Goal: Contribute content

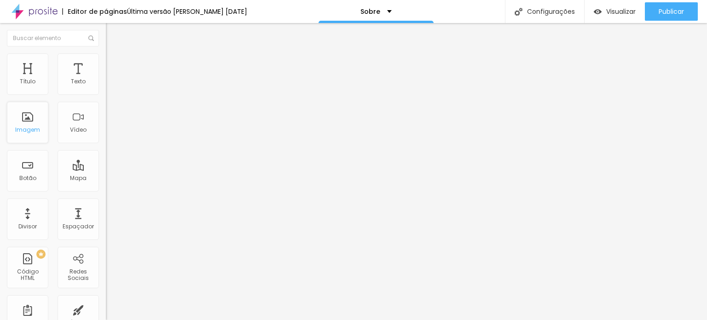
click at [33, 128] on font "Imagem" at bounding box center [27, 130] width 25 height 8
click at [37, 130] on font "Imagem" at bounding box center [27, 130] width 25 height 8
click at [33, 128] on font "Imagem" at bounding box center [27, 130] width 25 height 8
click at [34, 128] on font "Imagem" at bounding box center [27, 130] width 25 height 8
click at [111, 79] on font "Trocar imagem" at bounding box center [133, 75] width 45 height 8
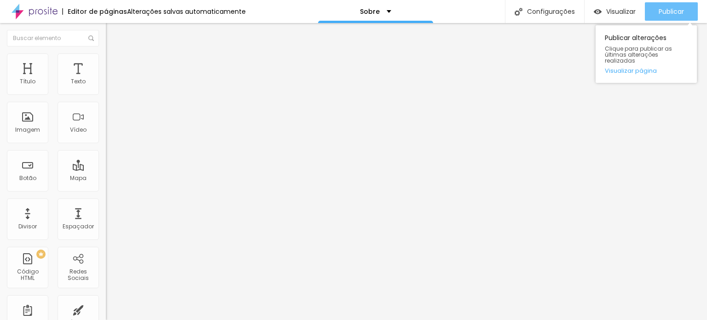
click at [663, 14] on font "Publicar" at bounding box center [671, 11] width 25 height 9
